Goal: Information Seeking & Learning: Find specific page/section

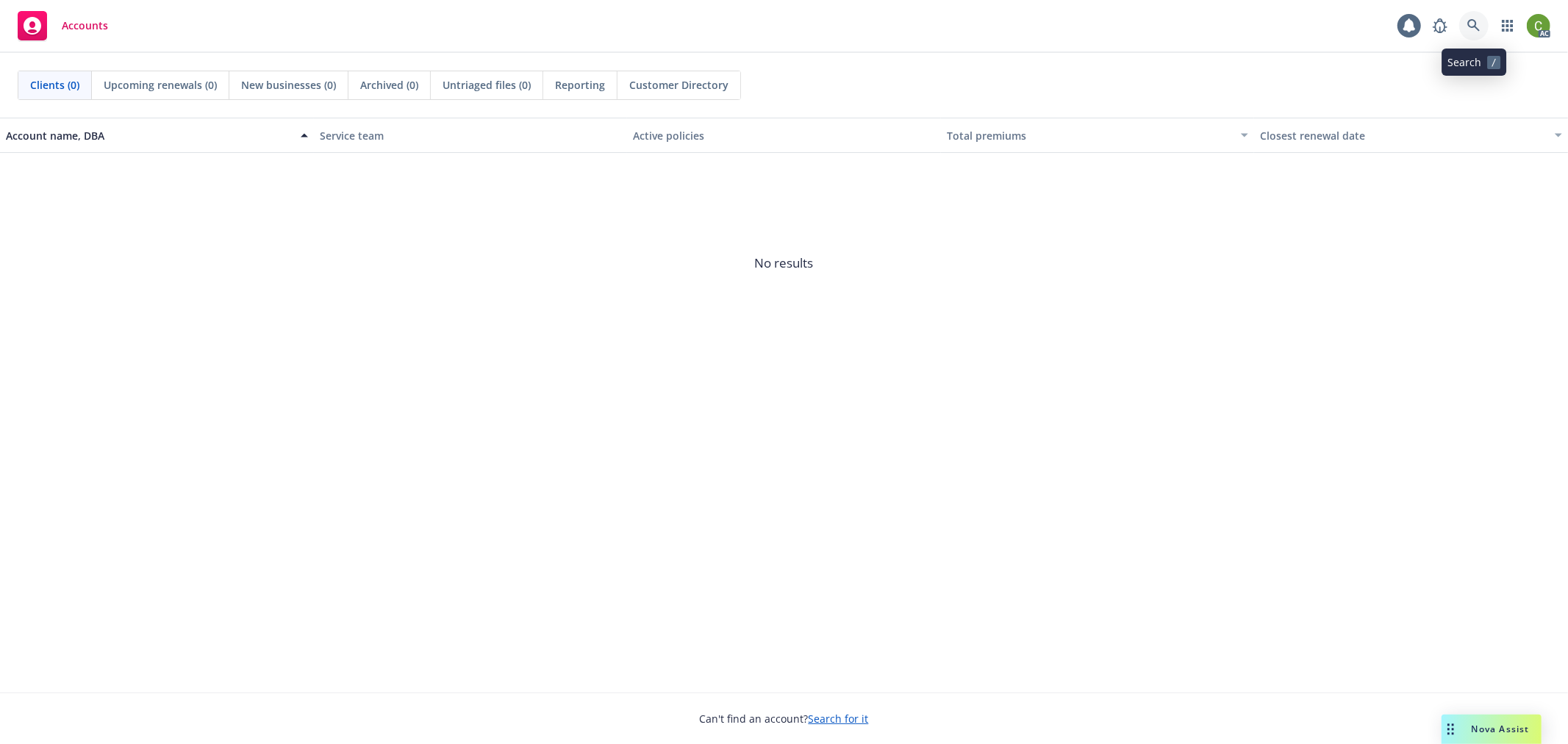
click at [1472, 22] on icon at bounding box center [1474, 26] width 13 height 13
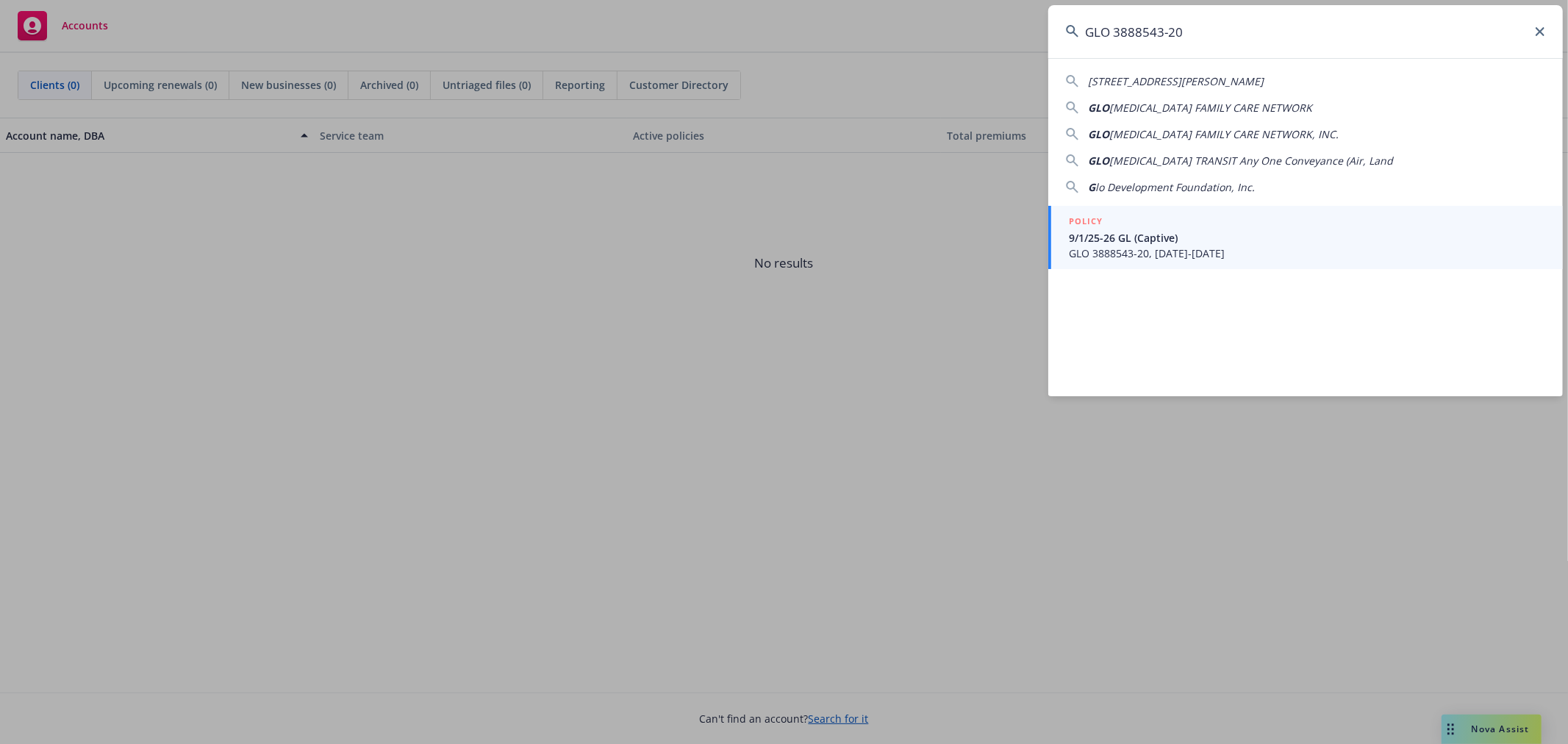
type input "GLO 3888543-20"
click at [1155, 250] on span "GLO 3888543-20, [DATE]-[DATE]" at bounding box center [1306, 253] width 476 height 16
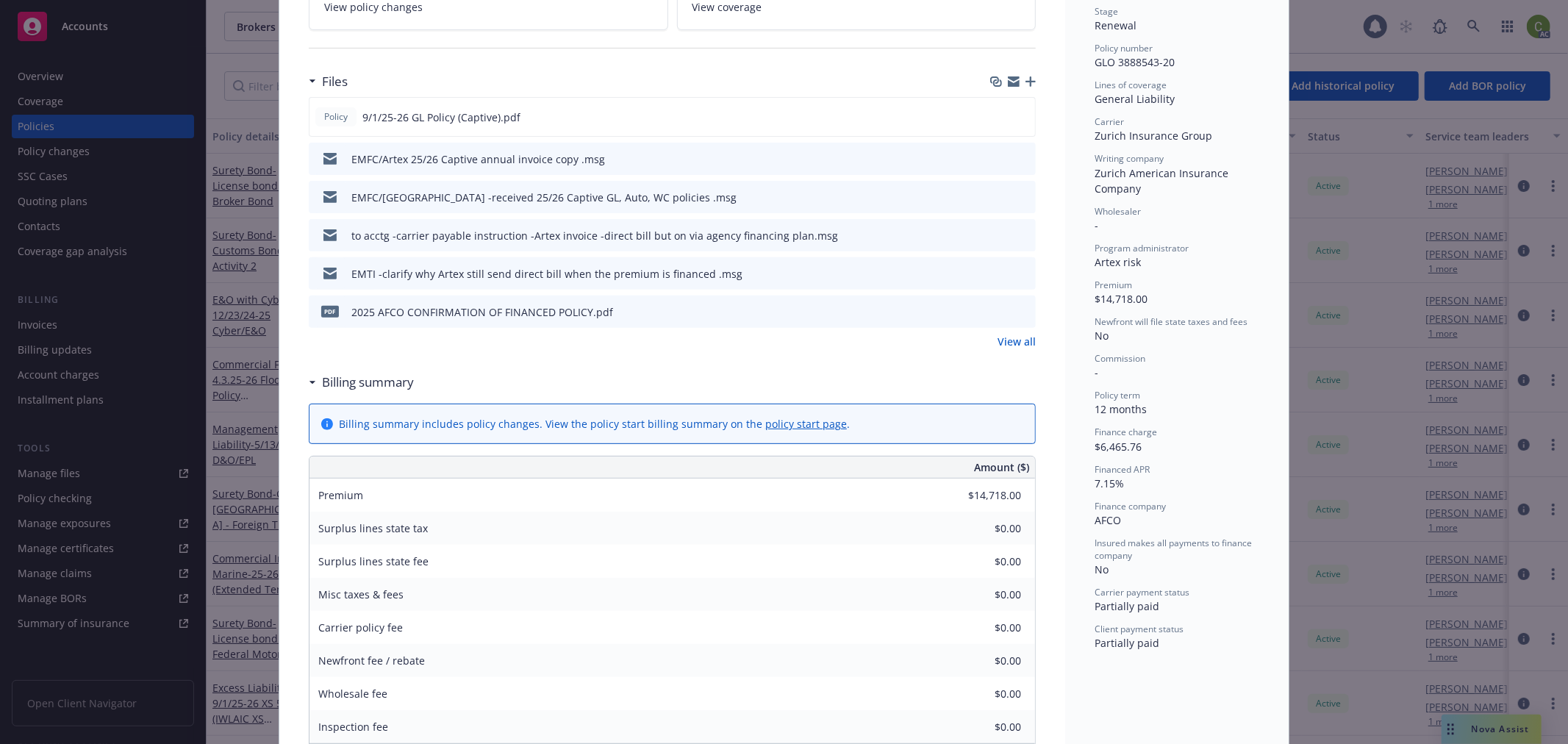
scroll to position [245, 0]
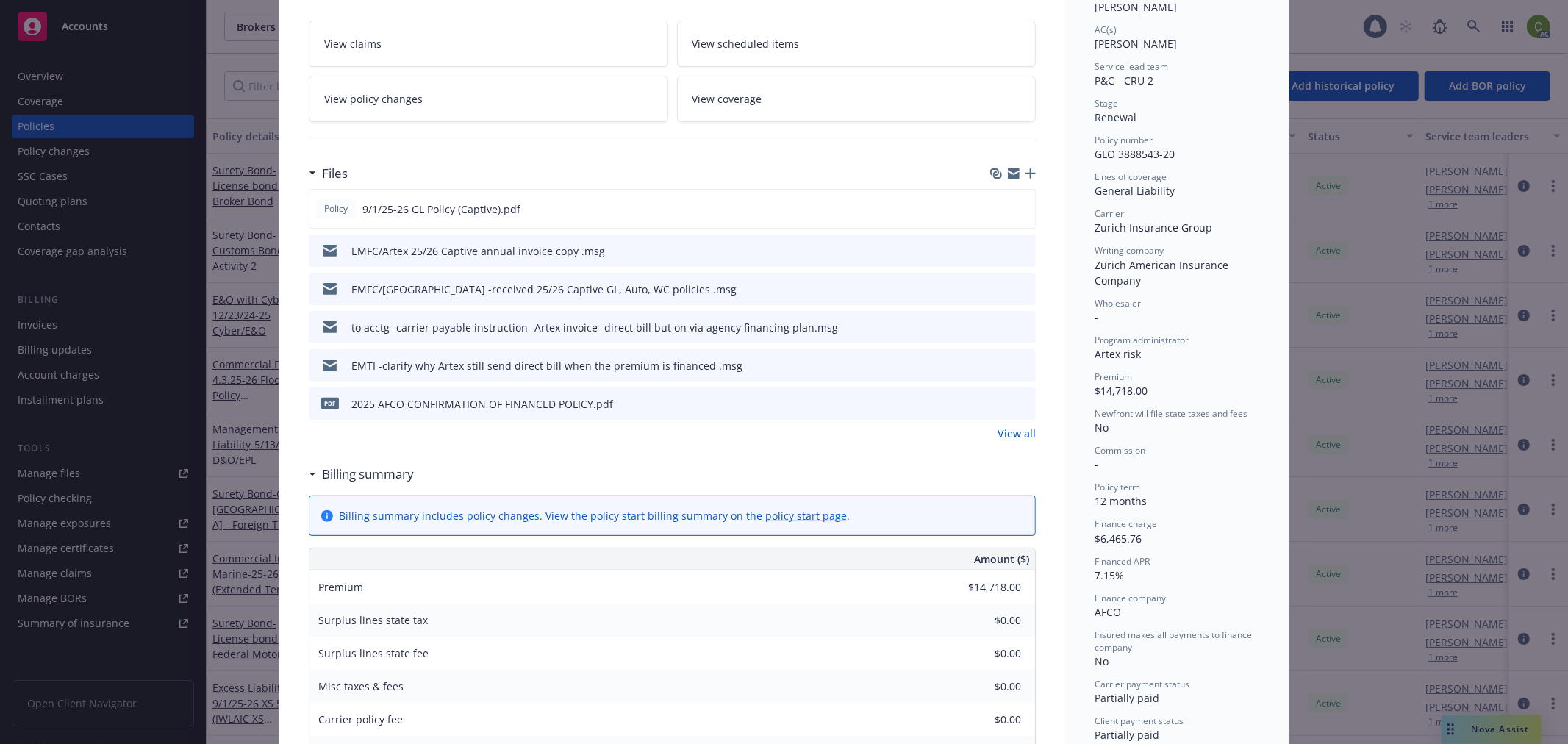
click at [1010, 431] on link "View all" at bounding box center [1016, 433] width 38 height 16
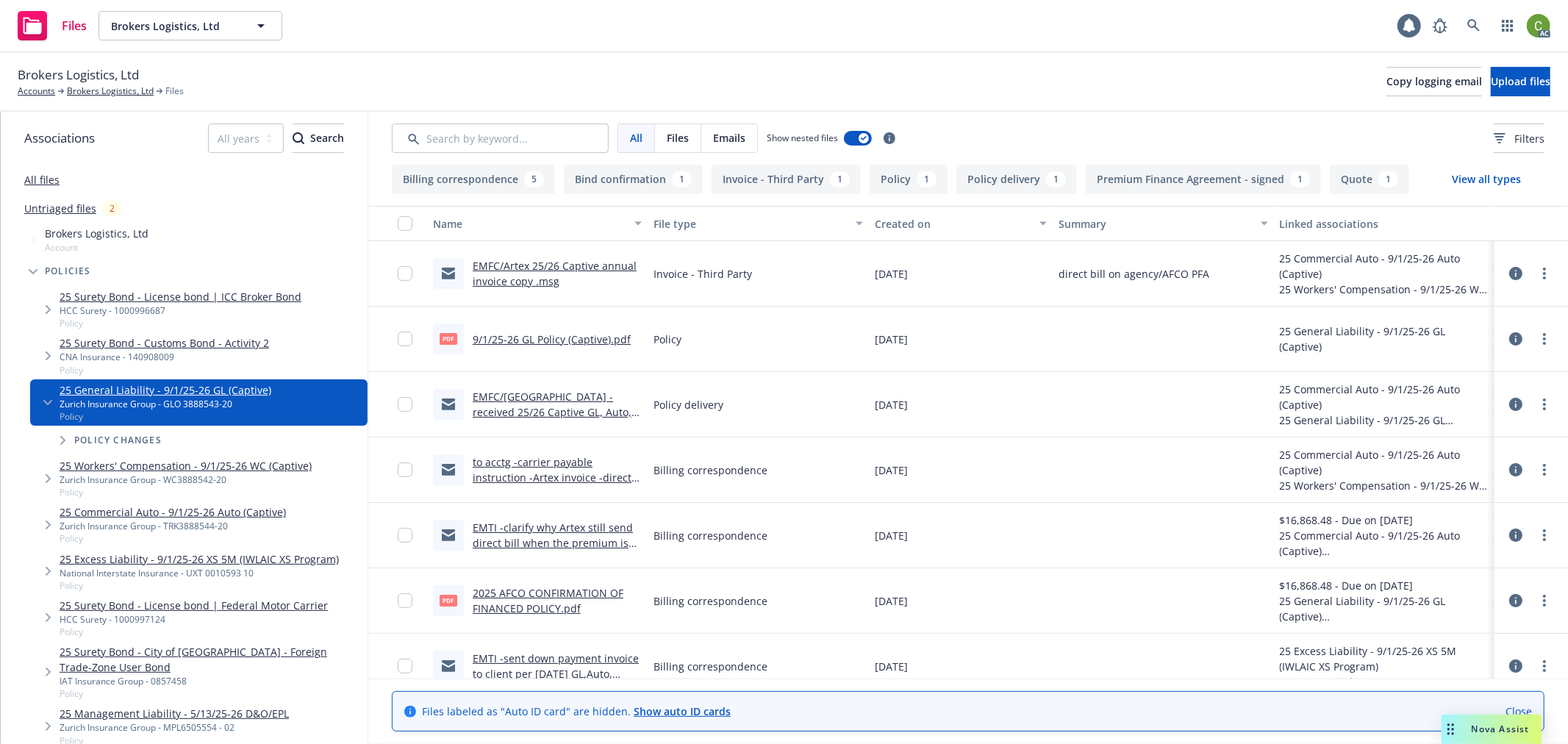
drag, startPoint x: 76, startPoint y: 92, endPoint x: 193, endPoint y: 154, distance: 132.4
click at [76, 91] on link "Brokers Logistics, Ltd" at bounding box center [110, 91] width 86 height 13
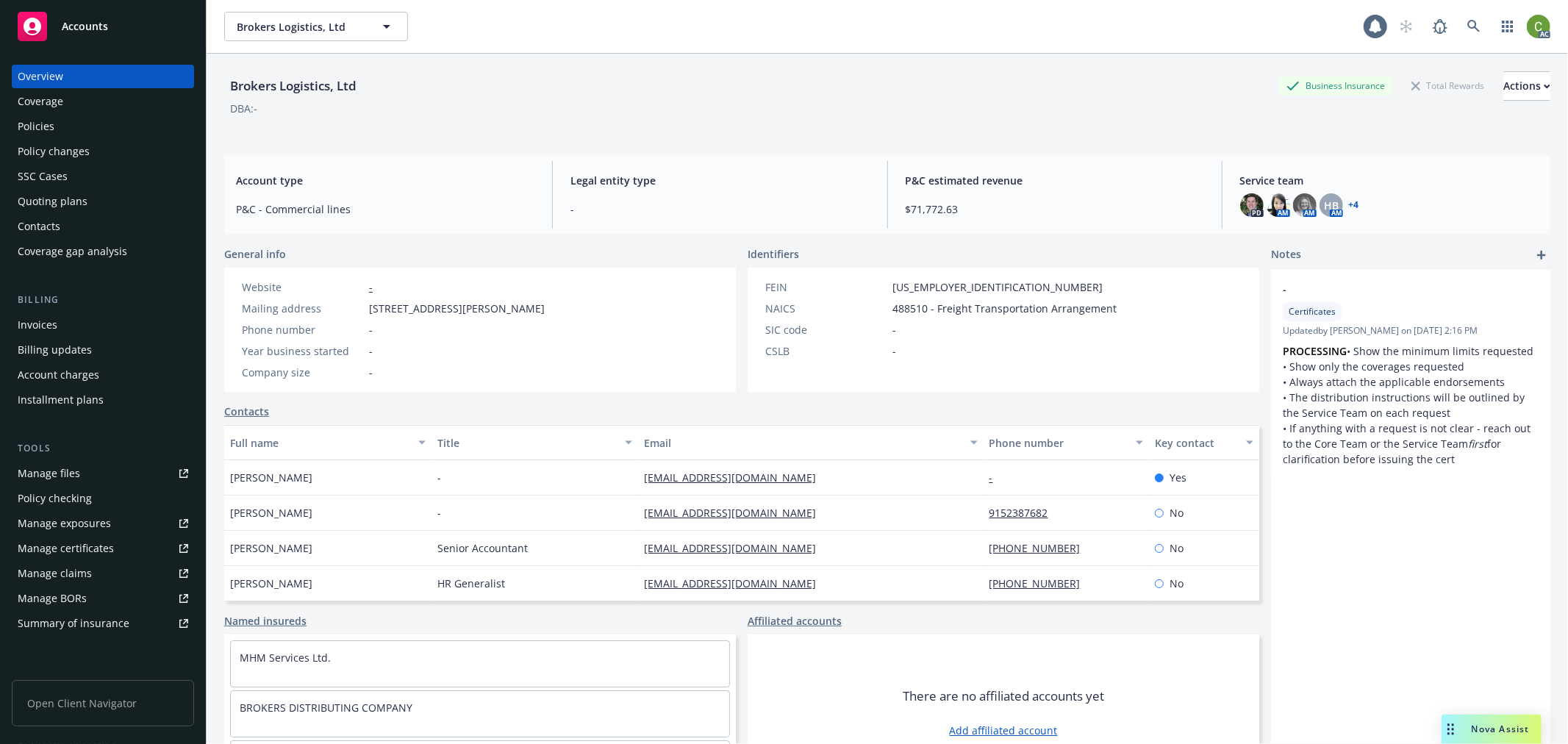
click at [80, 127] on div "Policies" at bounding box center [103, 127] width 171 height 24
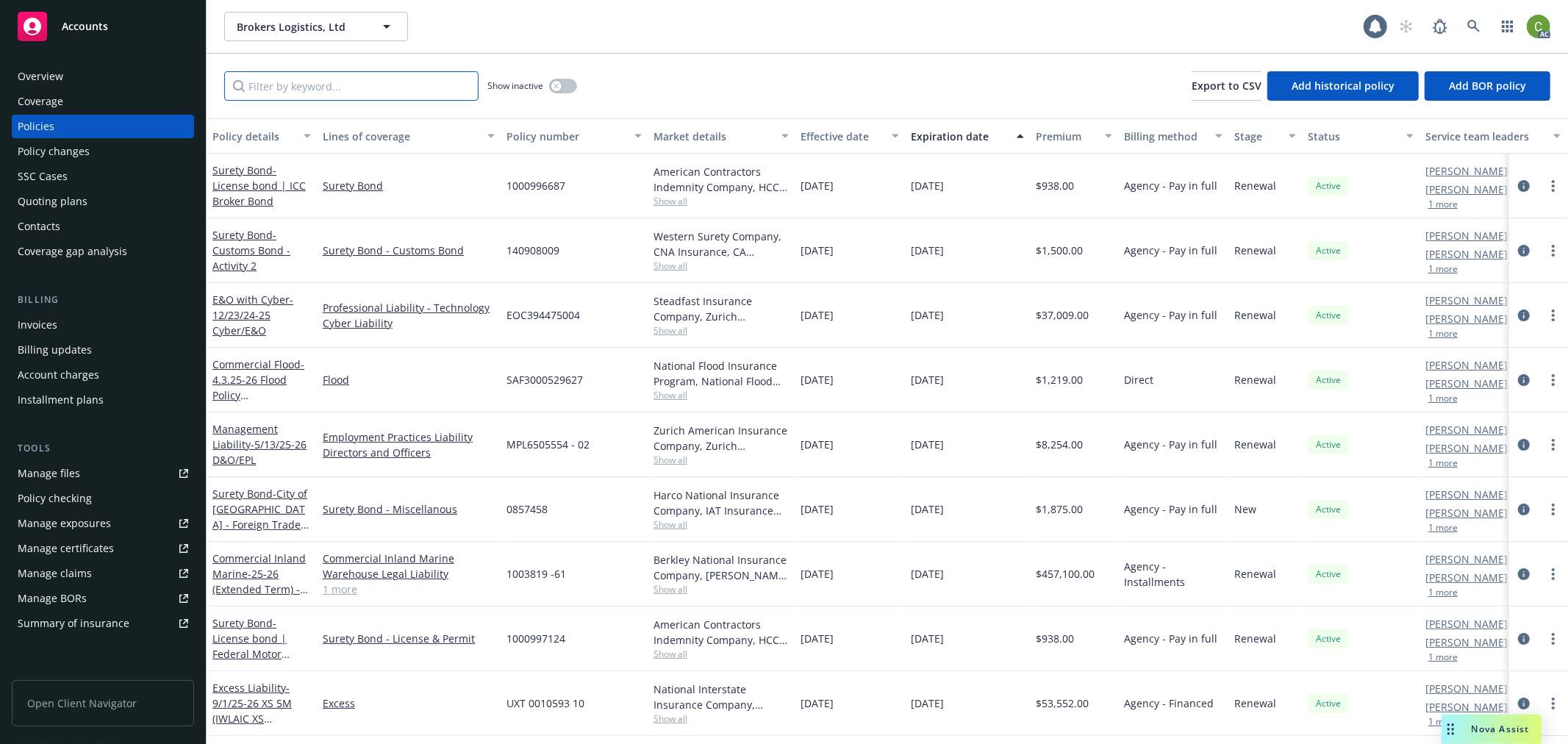
drag, startPoint x: 358, startPoint y: 81, endPoint x: 516, endPoint y: 157, distance: 175.3
click at [358, 81] on input "Filter by keyword..." at bounding box center [351, 86] width 254 height 29
paste input "GLO 3888543-20"
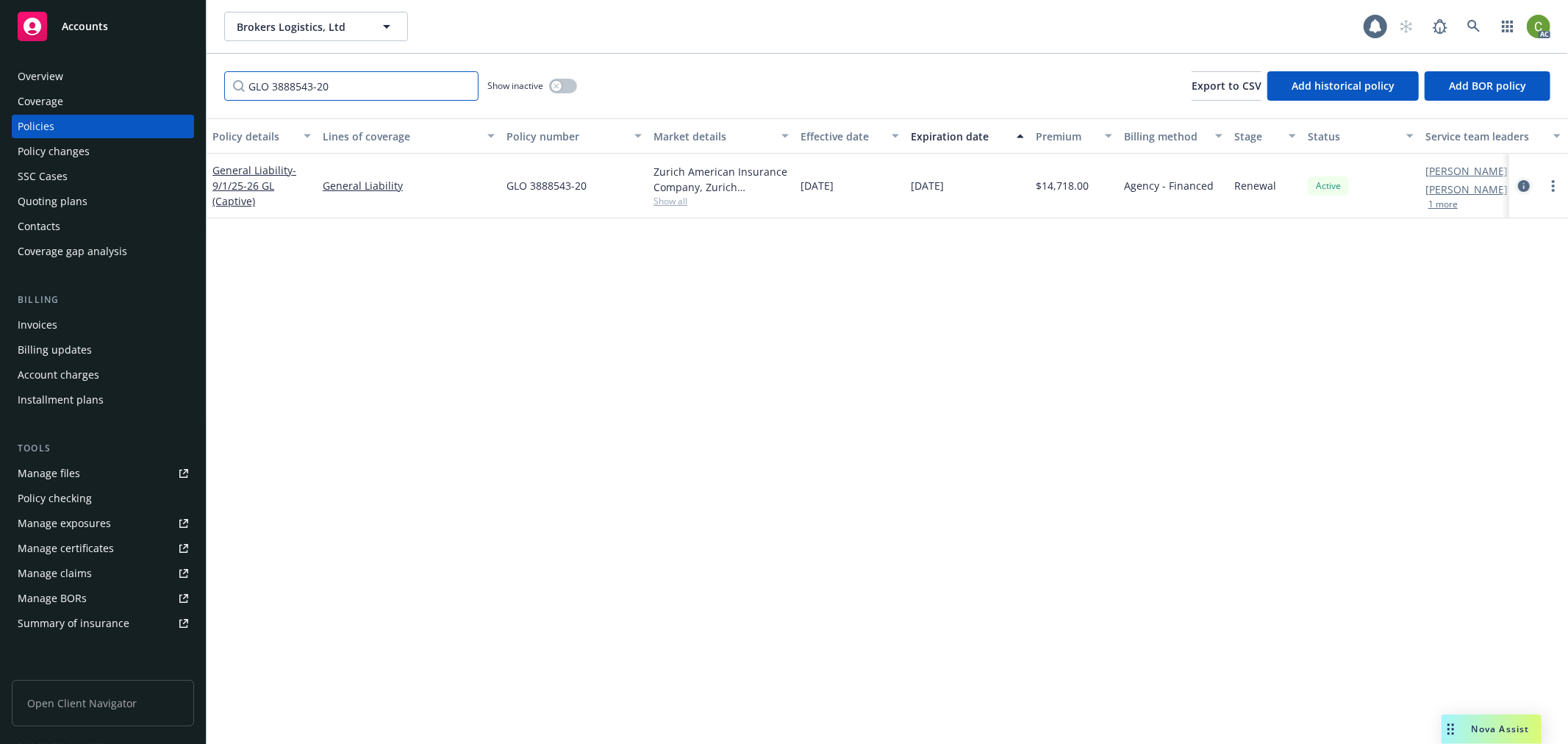
type input "GLO 3888543-20"
click at [1524, 188] on icon "circleInformation" at bounding box center [1524, 186] width 12 height 12
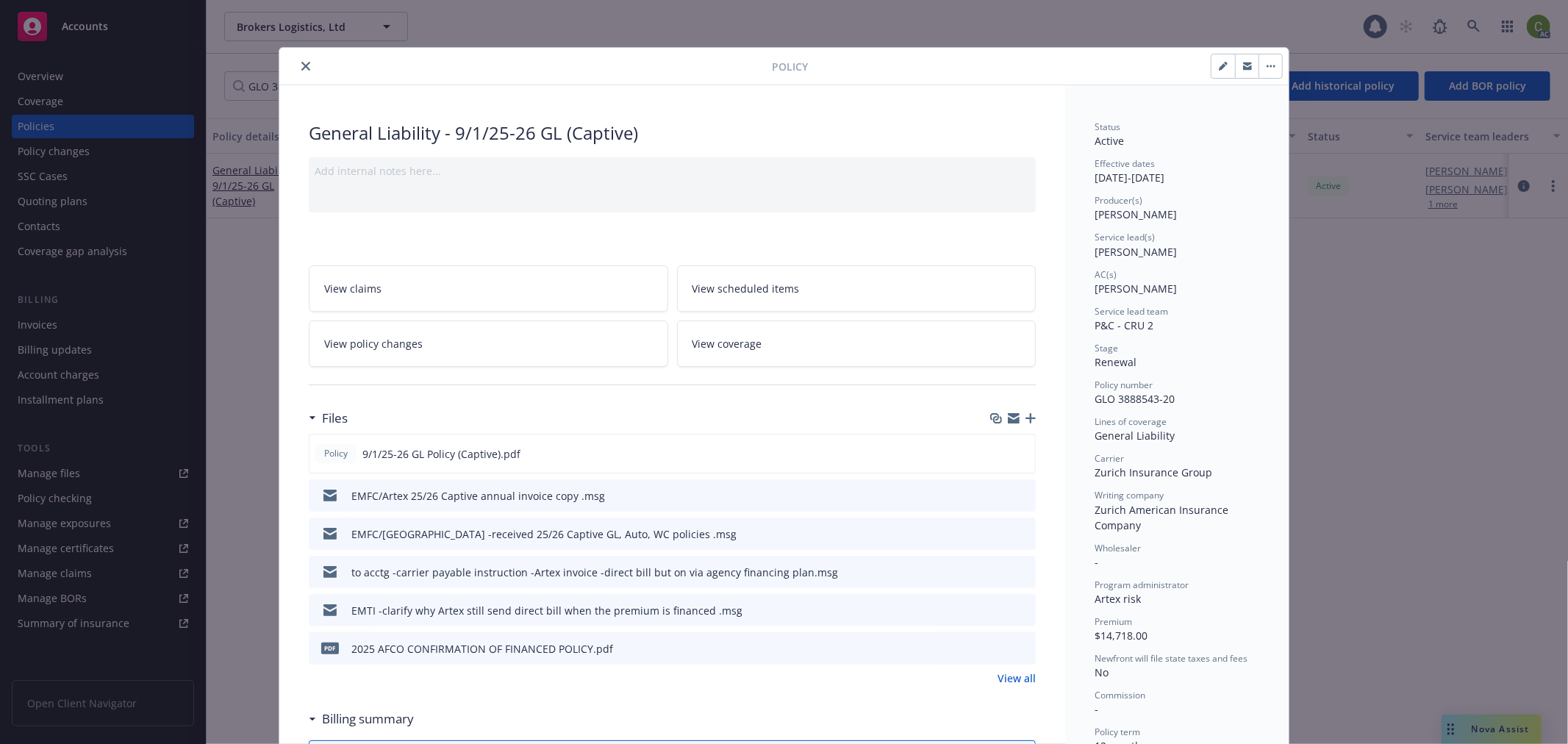
click at [301, 63] on icon "close" at bounding box center [306, 66] width 9 height 9
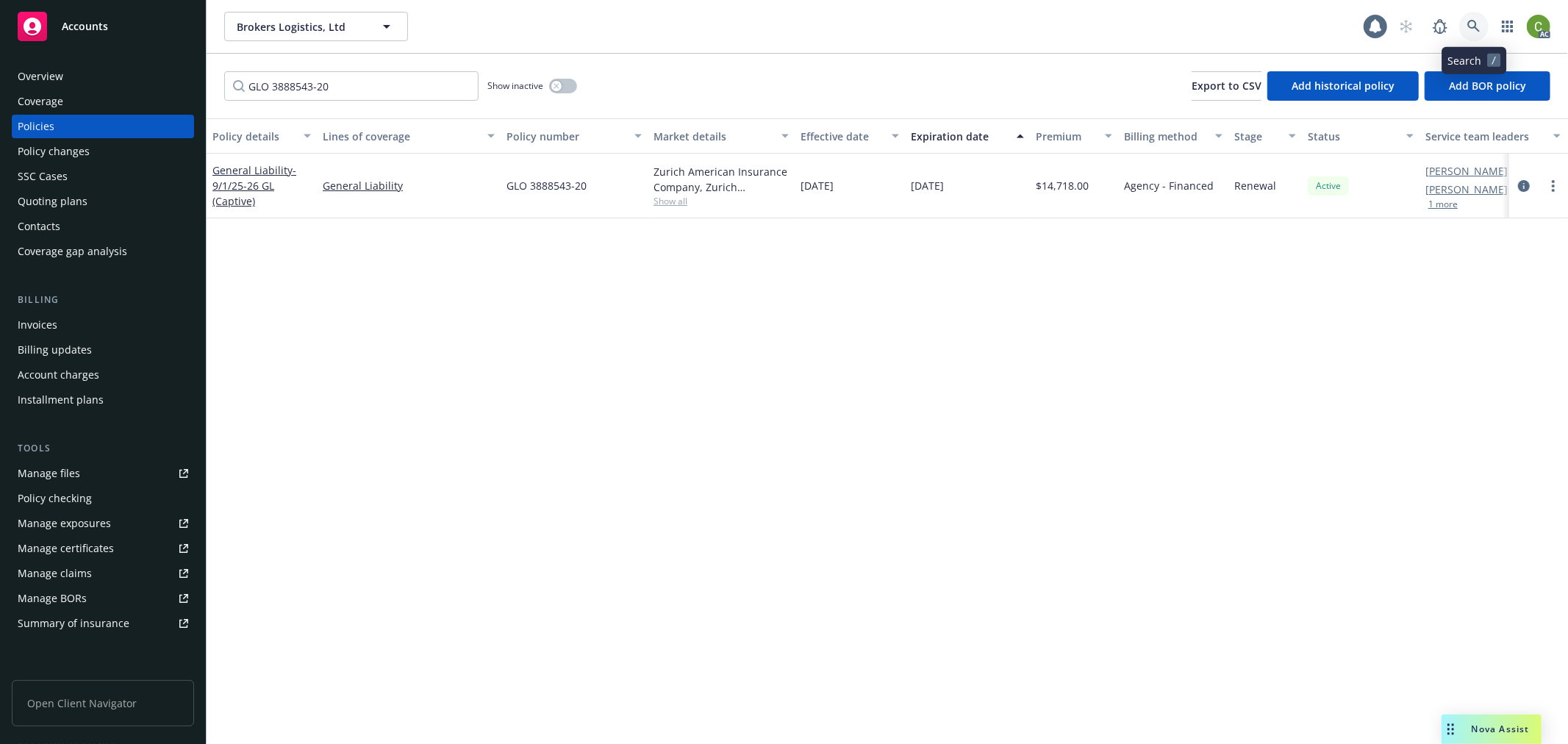
click at [1482, 26] on link at bounding box center [1473, 26] width 29 height 29
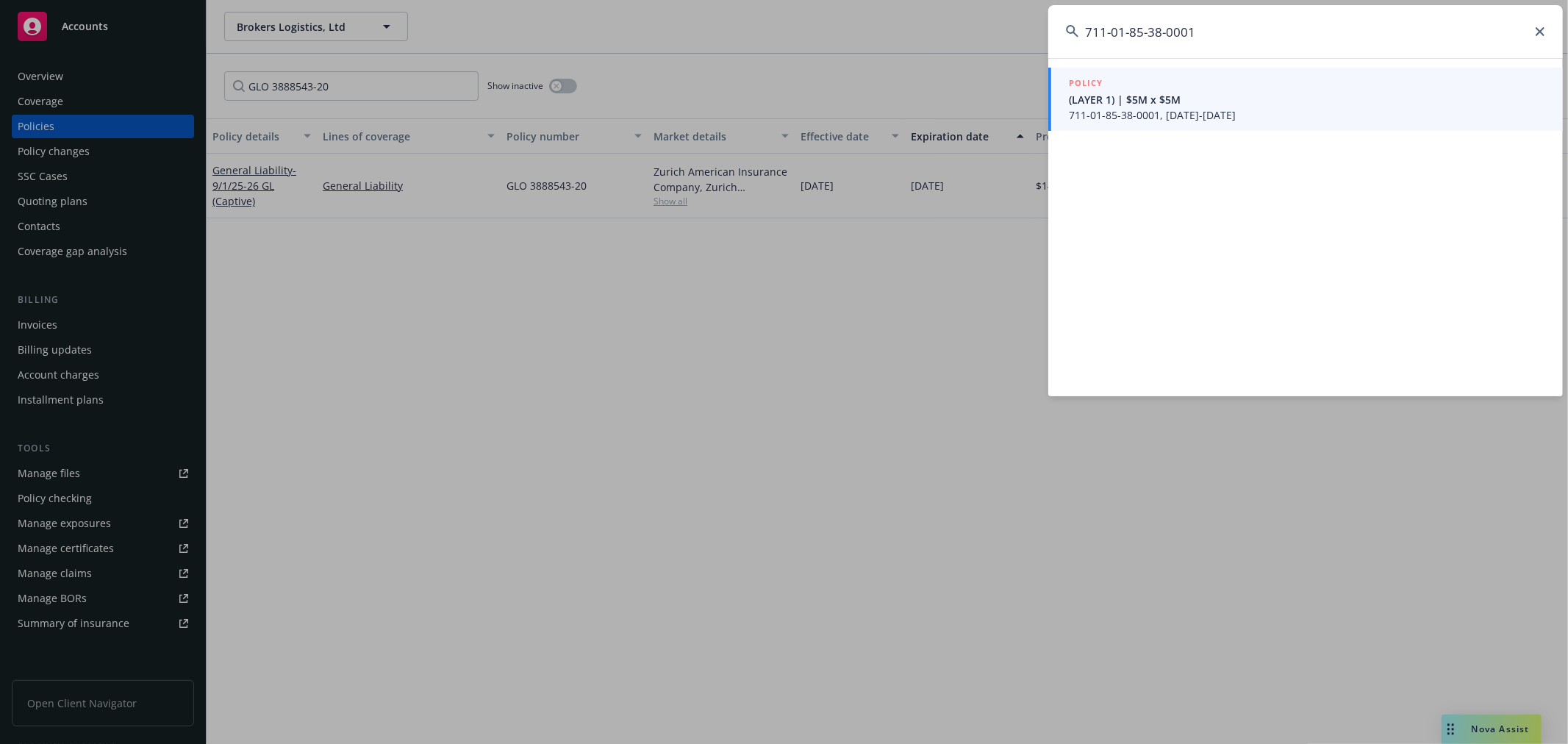
type input "711-01-85-38-0001"
click at [1186, 107] on span "711-01-85-38-0001, 09/01/2025-09/01/2026" at bounding box center [1306, 115] width 476 height 16
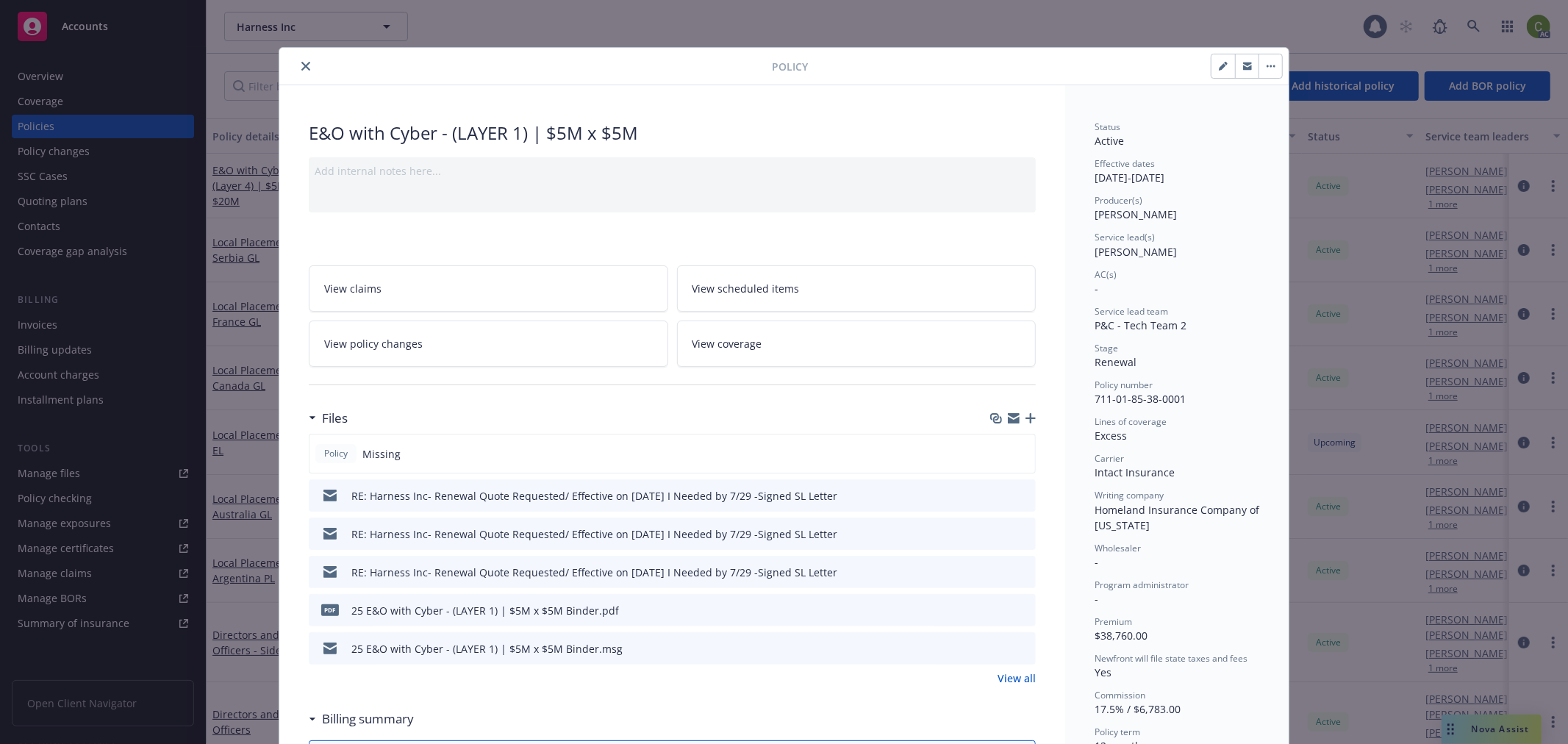
click at [301, 67] on icon "close" at bounding box center [306, 66] width 9 height 9
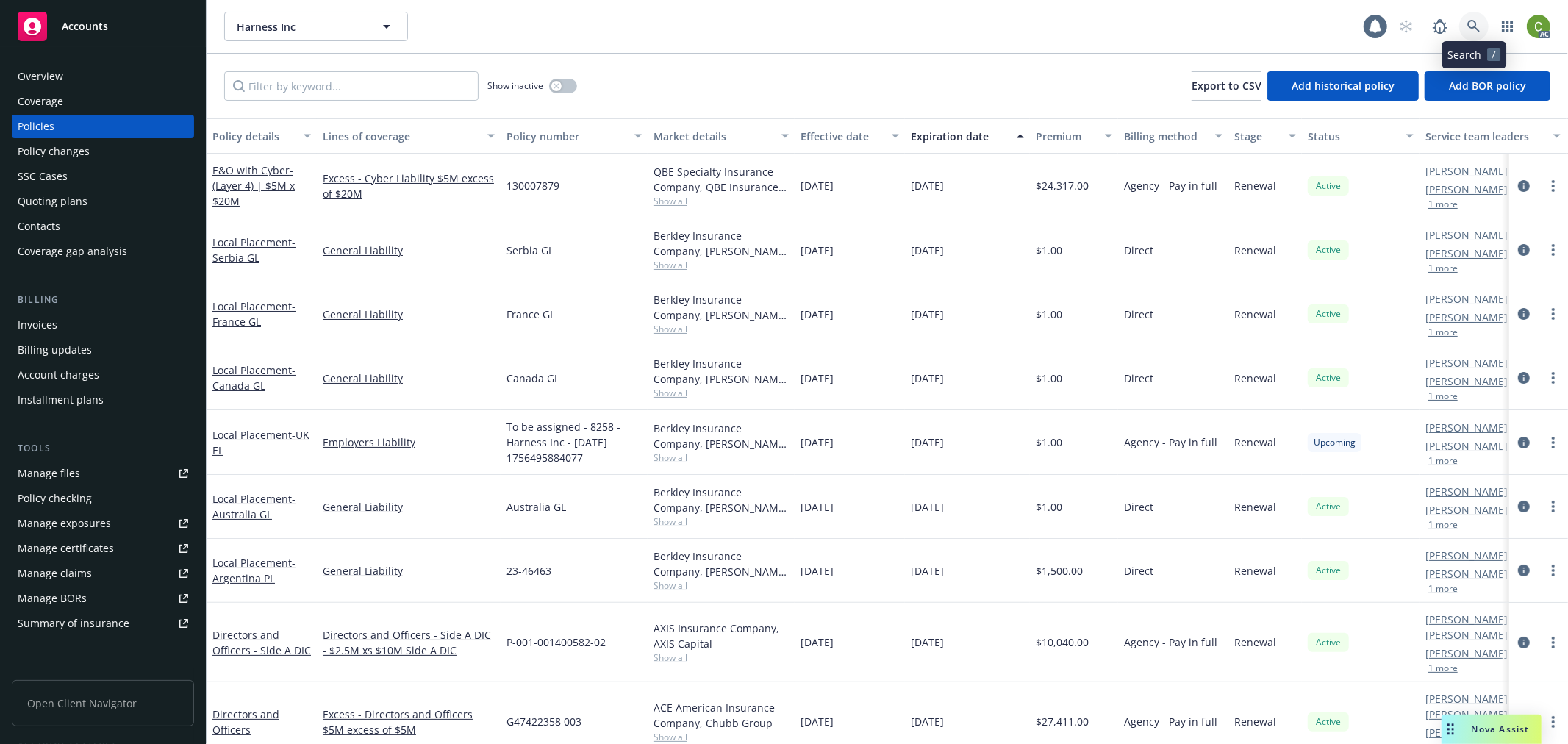
click at [1473, 27] on icon at bounding box center [1473, 26] width 13 height 13
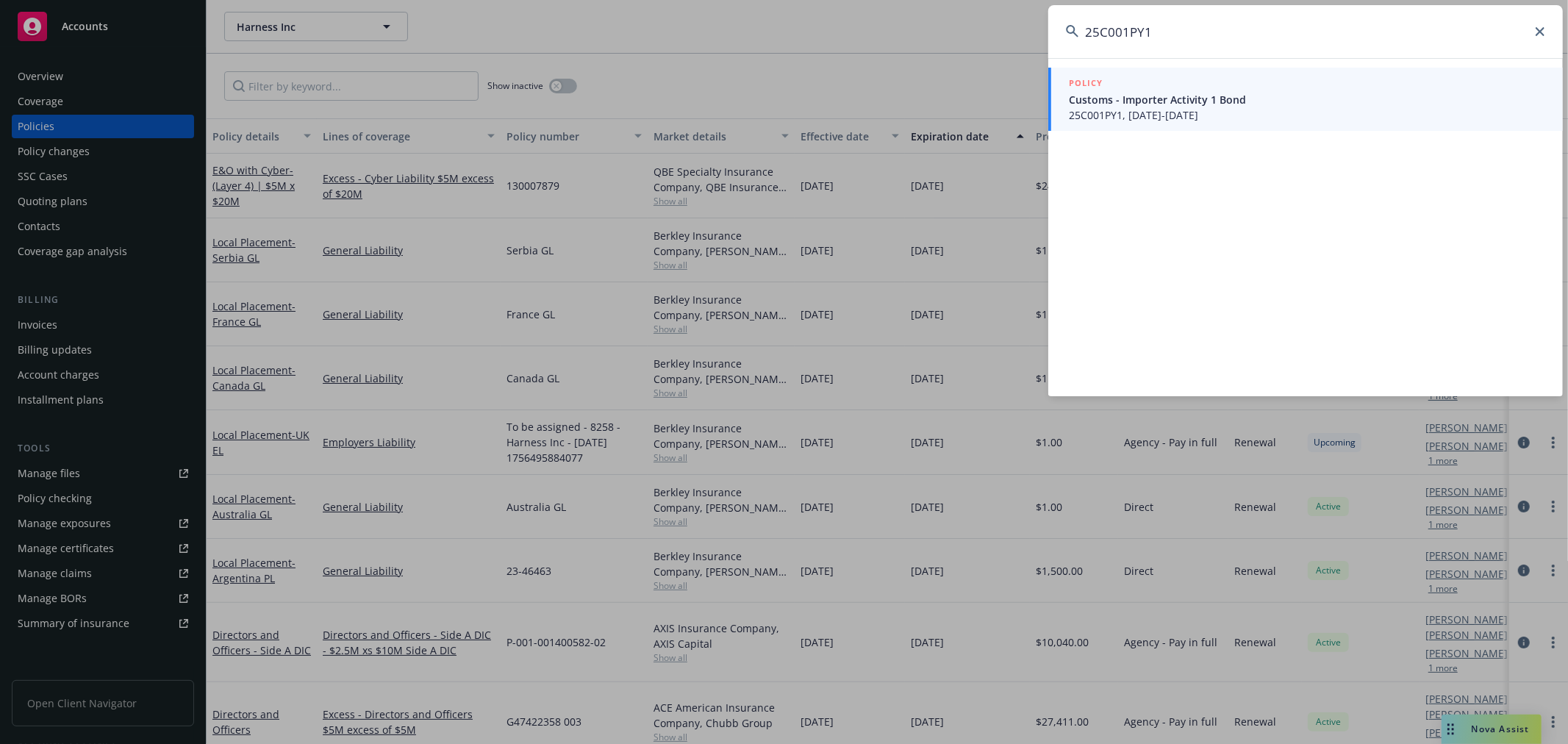
type input "25C001PY1"
click at [1159, 107] on span "25C001PY1, 09/08/2025-09/08/2026" at bounding box center [1306, 115] width 476 height 16
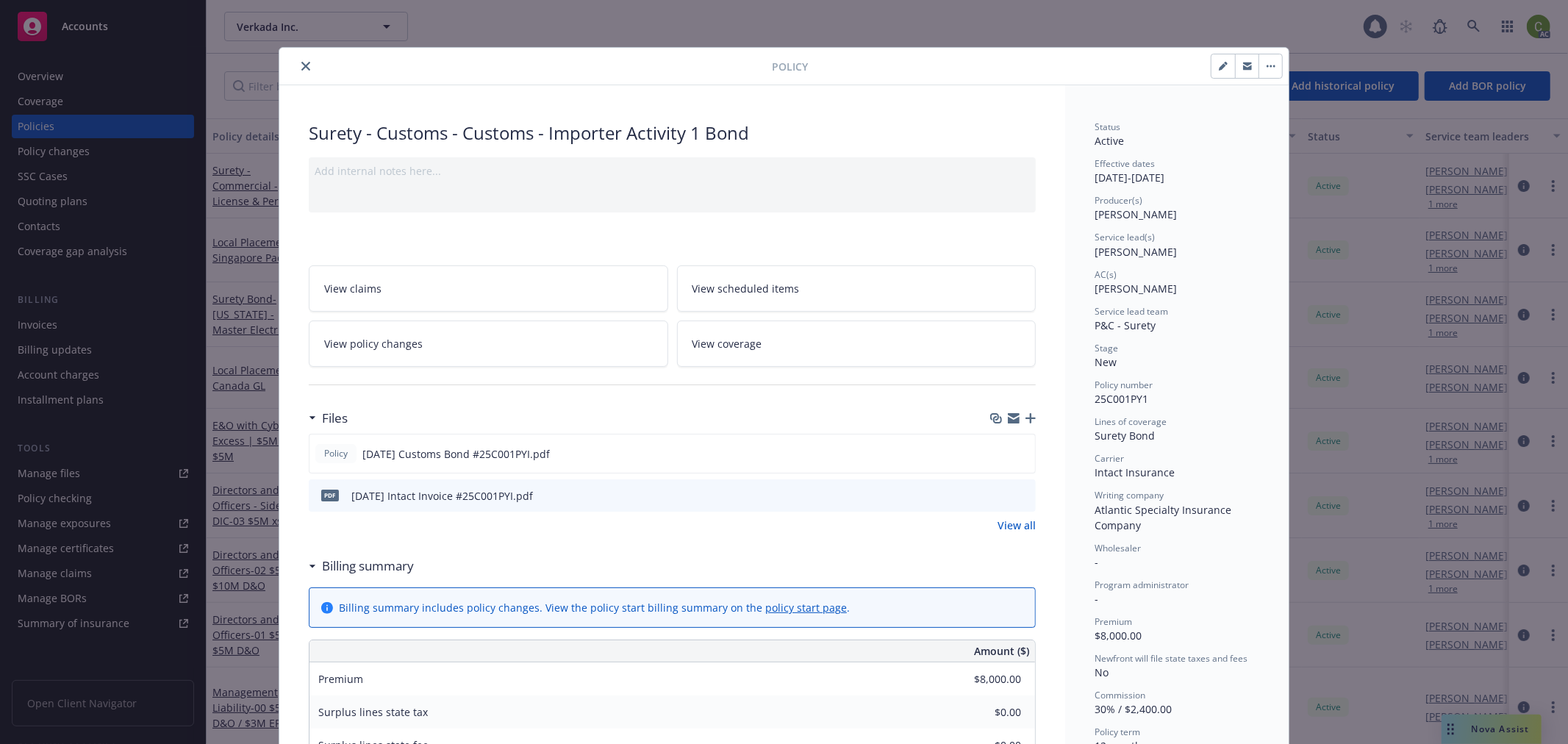
click at [1017, 494] on icon "preview file" at bounding box center [1022, 495] width 13 height 10
